Goal: Navigation & Orientation: Find specific page/section

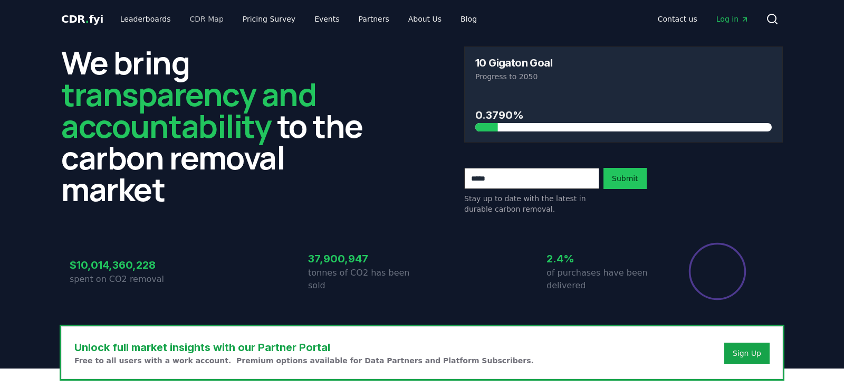
click at [199, 20] on link "CDR Map" at bounding box center [206, 18] width 51 height 19
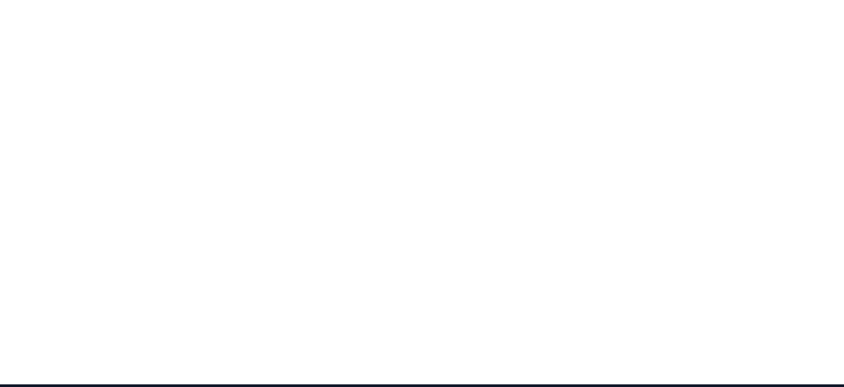
scroll to position [111, 0]
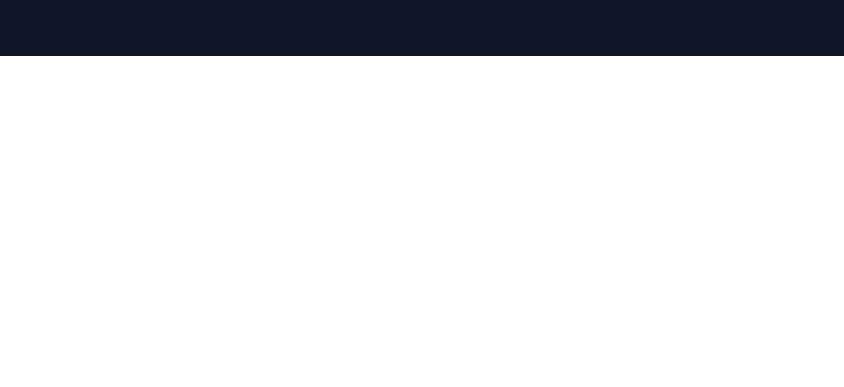
click at [7, 141] on div at bounding box center [422, 249] width 844 height 387
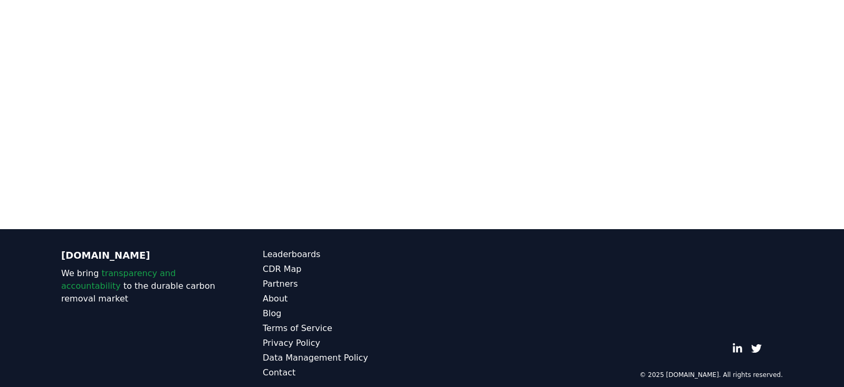
scroll to position [0, 0]
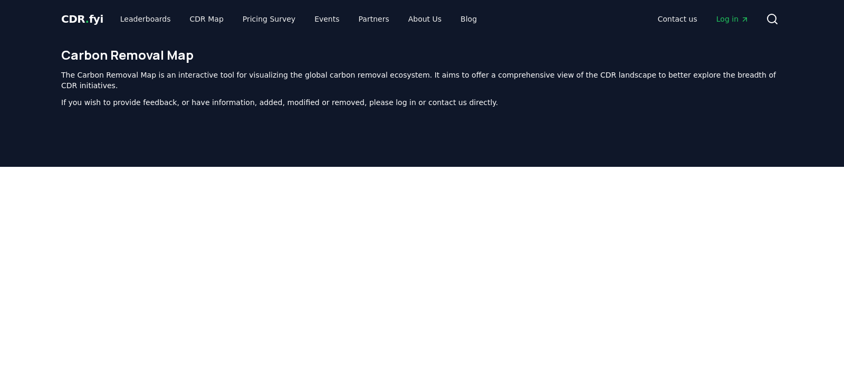
click at [88, 18] on span "CDR . fyi" at bounding box center [82, 19] width 42 height 13
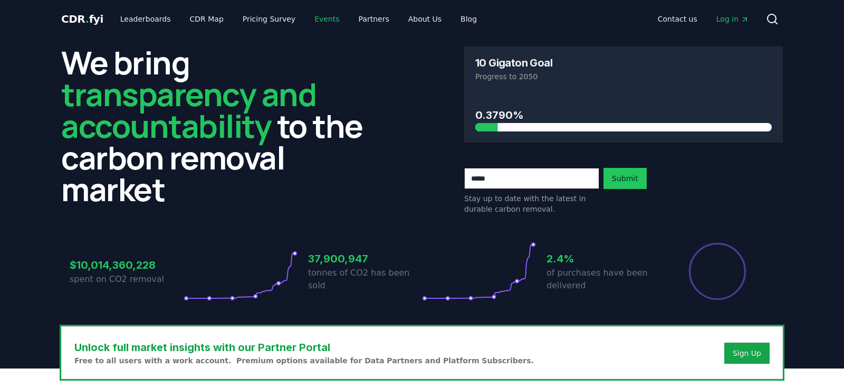
click at [315, 20] on link "Events" at bounding box center [327, 18] width 42 height 19
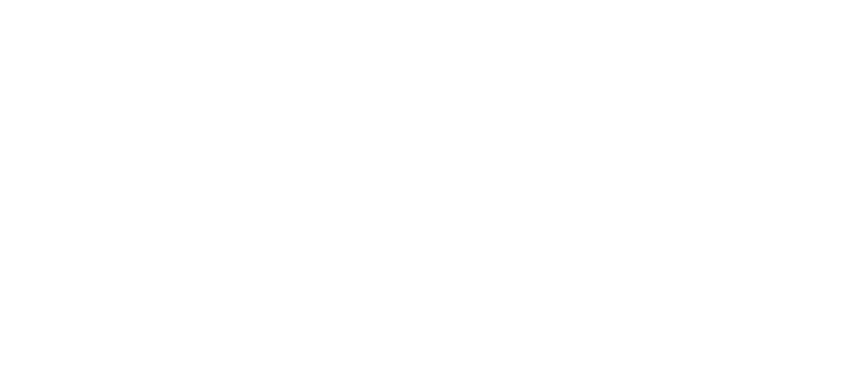
scroll to position [886, 0]
